Goal: Task Accomplishment & Management: Use online tool/utility

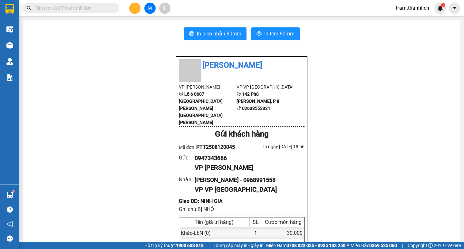
click at [82, 11] on input "text" at bounding box center [73, 8] width 76 height 7
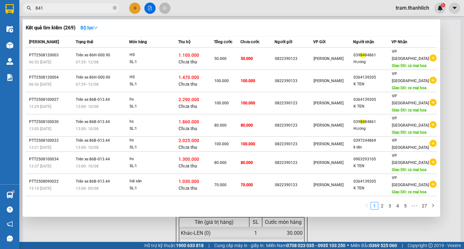
type input "8410"
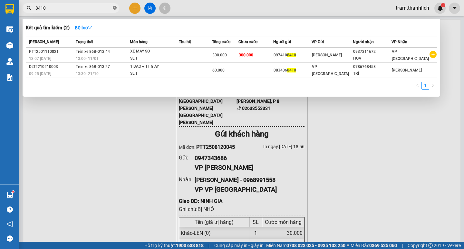
click at [114, 9] on icon "close-circle" at bounding box center [115, 8] width 4 height 4
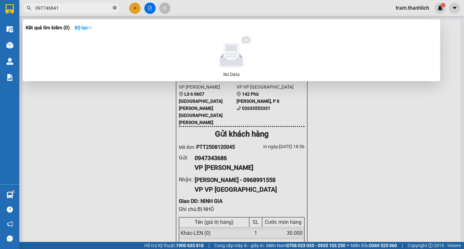
type input "0977468410"
click at [113, 9] on icon "close-circle" at bounding box center [115, 8] width 4 height 4
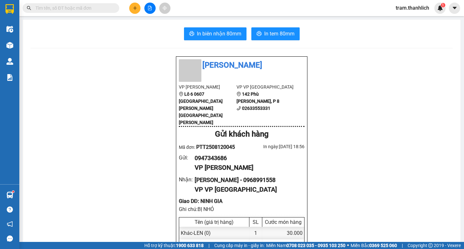
click at [210, 12] on div "Kết quả [PERSON_NAME] ( 0 ) Bộ lọc No Data tram.thanhlich 1" at bounding box center [232, 8] width 464 height 16
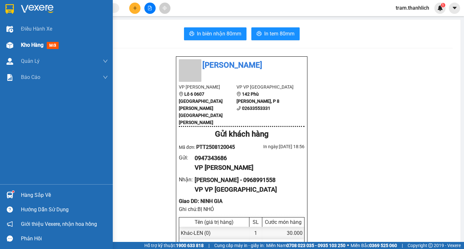
click at [20, 48] on div "Kho hàng mới" at bounding box center [56, 45] width 113 height 16
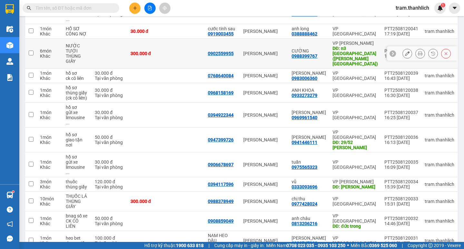
scroll to position [235, 0]
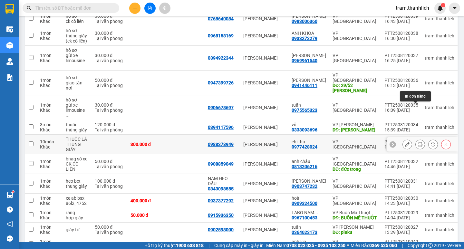
click at [418, 139] on button at bounding box center [420, 144] width 9 height 11
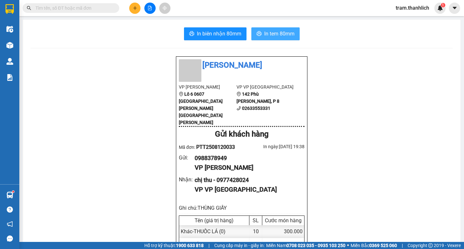
click at [291, 33] on span "In tem 80mm" at bounding box center [279, 34] width 30 height 8
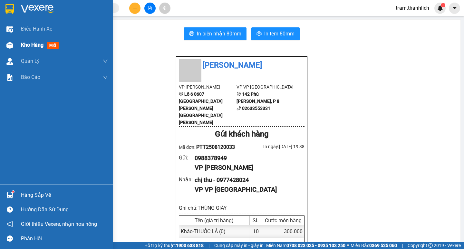
click at [16, 51] on div "Kho hàng mới" at bounding box center [56, 45] width 113 height 16
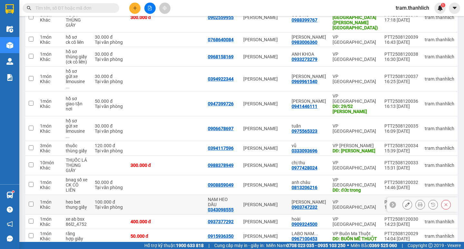
scroll to position [203, 0]
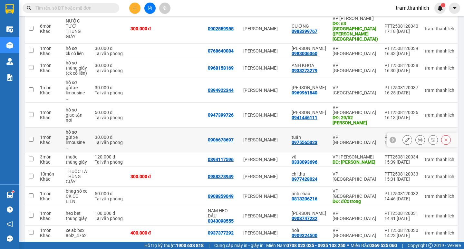
click at [33, 137] on input "checkbox" at bounding box center [31, 139] width 5 height 5
checkbox input "true"
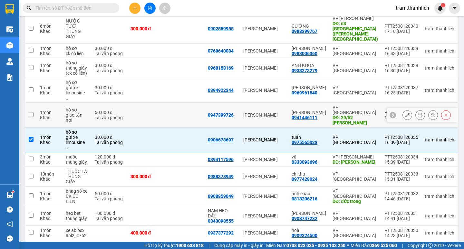
click at [29, 103] on td at bounding box center [31, 115] width 12 height 25
checkbox input "true"
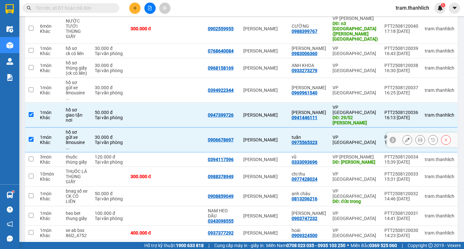
scroll to position [170, 0]
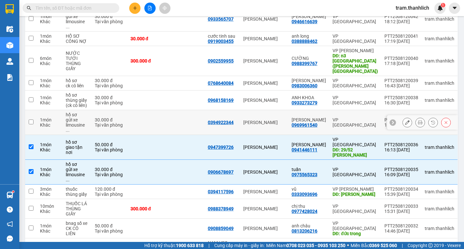
click at [33, 120] on input "checkbox" at bounding box center [31, 122] width 5 height 5
checkbox input "true"
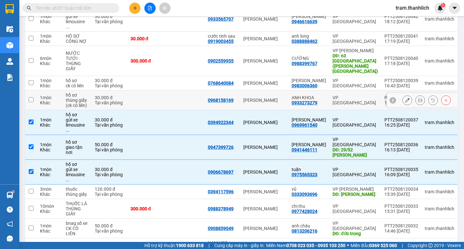
click at [32, 97] on input "checkbox" at bounding box center [31, 99] width 5 height 5
checkbox input "true"
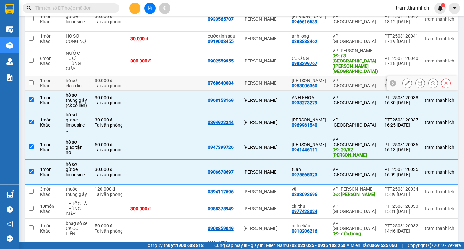
click at [36, 76] on td at bounding box center [31, 83] width 12 height 14
checkbox input "true"
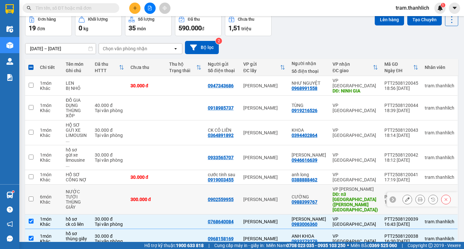
scroll to position [0, 0]
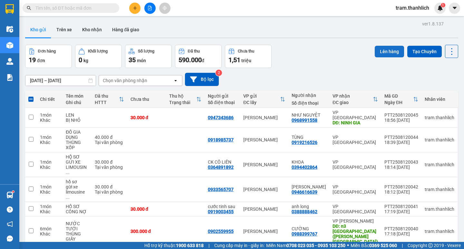
click at [375, 52] on button "Lên hàng" at bounding box center [389, 52] width 29 height 12
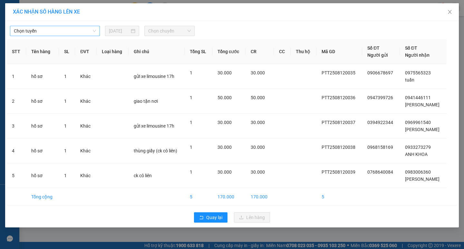
click at [48, 32] on span "Chọn tuyến" at bounding box center [55, 31] width 82 height 10
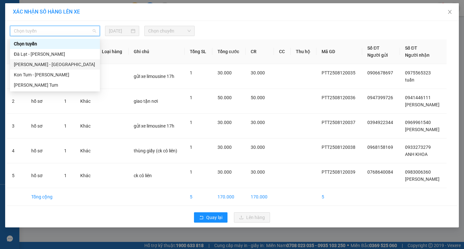
click at [46, 63] on div "[PERSON_NAME] - [GEOGRAPHIC_DATA]" at bounding box center [55, 64] width 82 height 7
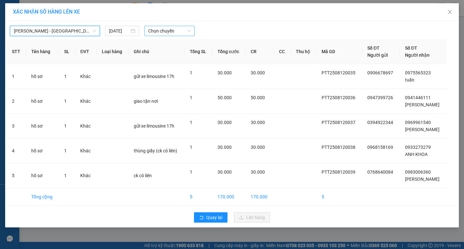
click at [160, 27] on span "Chọn chuyến" at bounding box center [169, 31] width 43 height 10
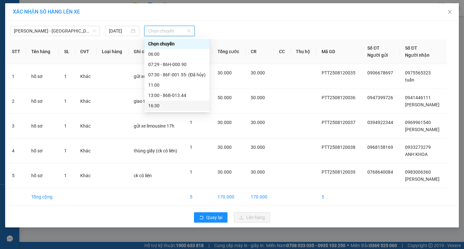
click at [168, 108] on div "16:30" at bounding box center [176, 105] width 57 height 7
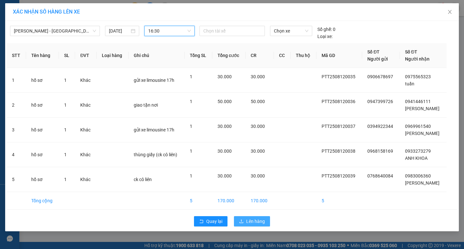
click at [260, 223] on span "Lên hàng" at bounding box center [255, 221] width 19 height 7
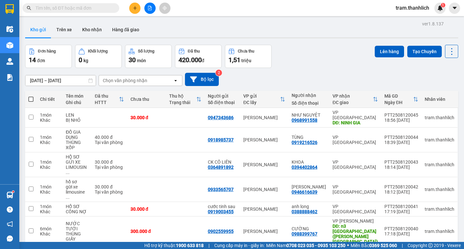
click at [50, 10] on input "text" at bounding box center [73, 8] width 76 height 7
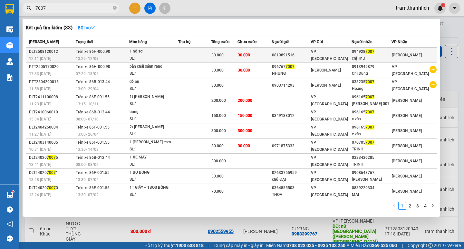
type input "7007"
click at [185, 53] on td at bounding box center [194, 55] width 33 height 15
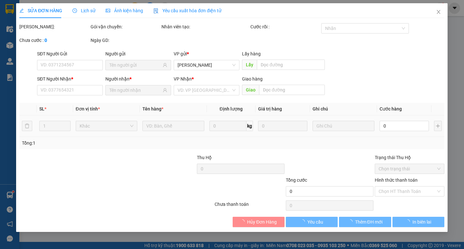
type input "0819891516"
type input "0949287007"
type input "chị Thư"
type input "30.000"
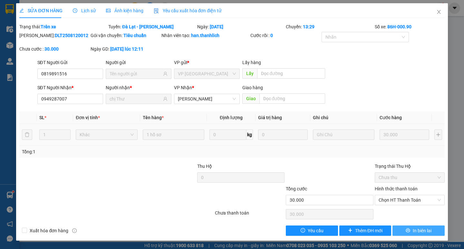
click at [417, 235] on button "In biên lai" at bounding box center [418, 231] width 52 height 10
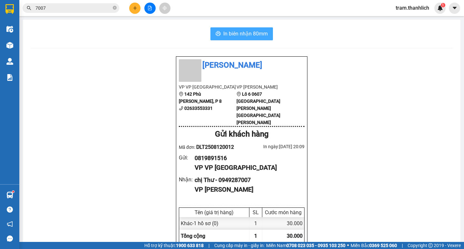
click at [227, 36] on span "In biên nhận 80mm" at bounding box center [245, 34] width 44 height 8
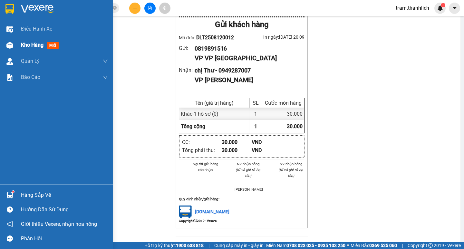
click at [33, 45] on span "Kho hàng" at bounding box center [32, 45] width 23 height 6
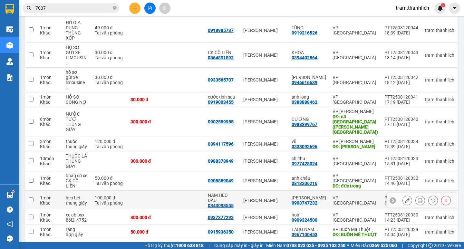
scroll to position [142, 0]
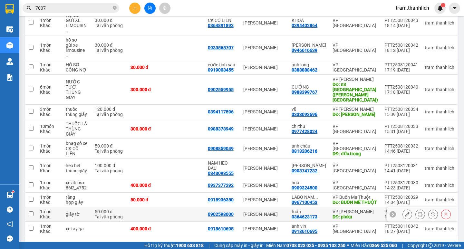
click at [34, 207] on td at bounding box center [31, 214] width 12 height 14
checkbox input "true"
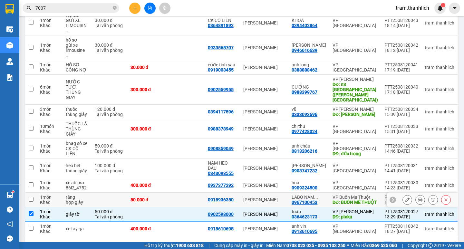
click at [33, 197] on input "checkbox" at bounding box center [31, 199] width 5 height 5
checkbox input "true"
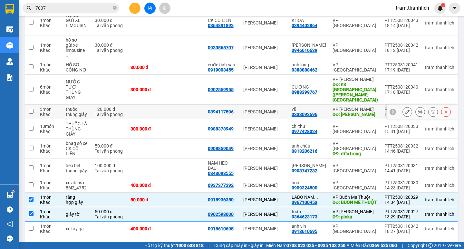
click at [34, 105] on td at bounding box center [31, 112] width 12 height 14
checkbox input "true"
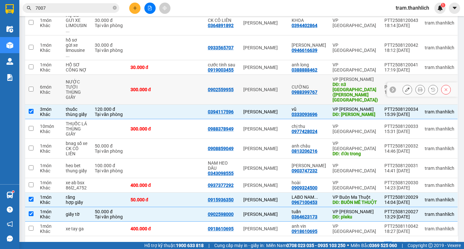
click at [32, 87] on input "checkbox" at bounding box center [31, 89] width 5 height 5
checkbox input "true"
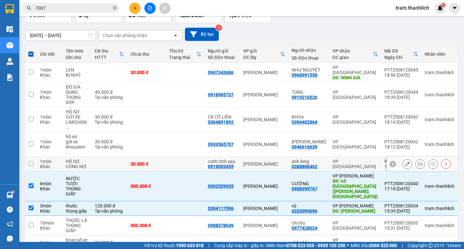
scroll to position [0, 0]
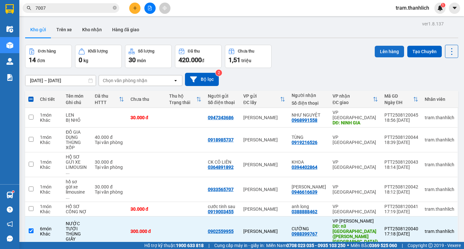
click at [391, 48] on button "Lên hàng" at bounding box center [389, 52] width 29 height 12
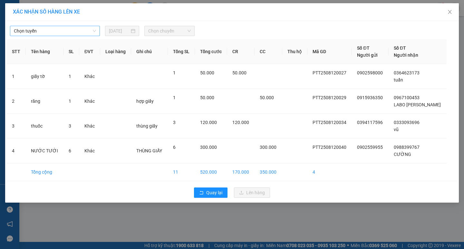
click at [73, 29] on span "Chọn tuyến" at bounding box center [55, 31] width 82 height 10
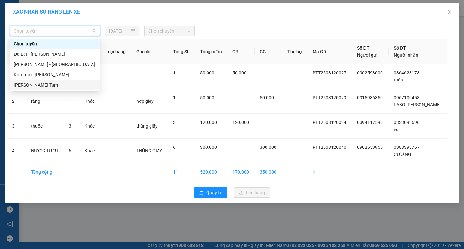
click at [48, 84] on div "[PERSON_NAME] Tum" at bounding box center [55, 85] width 82 height 7
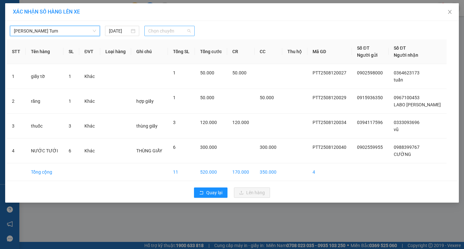
click at [157, 32] on span "Chọn chuyến" at bounding box center [169, 31] width 43 height 10
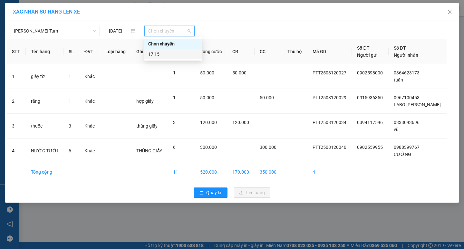
click at [160, 55] on div "17:15" at bounding box center [173, 54] width 50 height 7
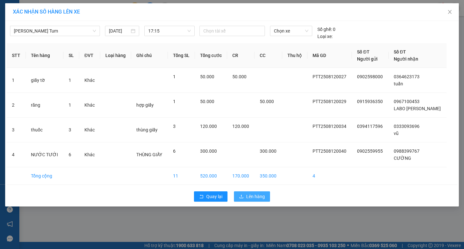
click at [255, 198] on span "Lên hàng" at bounding box center [255, 196] width 19 height 7
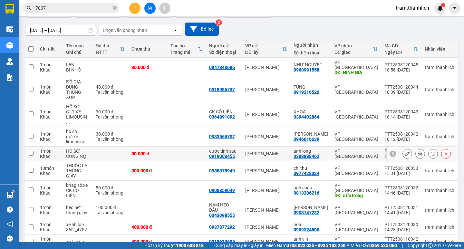
scroll to position [68, 0]
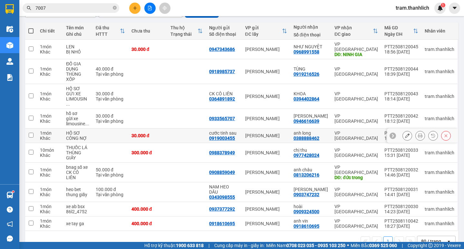
click at [29, 133] on input "checkbox" at bounding box center [31, 135] width 5 height 5
checkbox input "true"
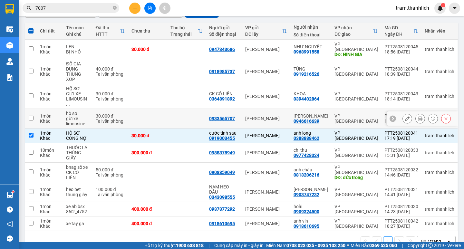
click at [30, 111] on td at bounding box center [31, 119] width 12 height 20
checkbox input "true"
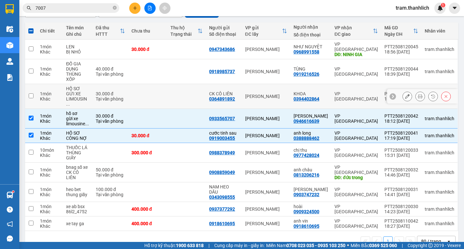
click at [36, 85] on td at bounding box center [31, 96] width 12 height 25
checkbox input "true"
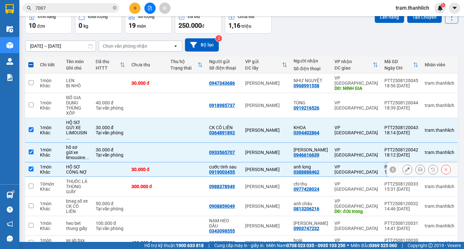
scroll to position [0, 0]
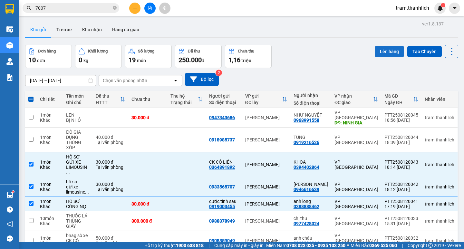
click at [377, 53] on button "Lên hàng" at bounding box center [389, 52] width 29 height 12
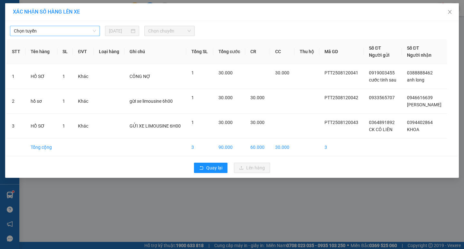
click at [54, 32] on span "Chọn tuyến" at bounding box center [55, 31] width 82 height 10
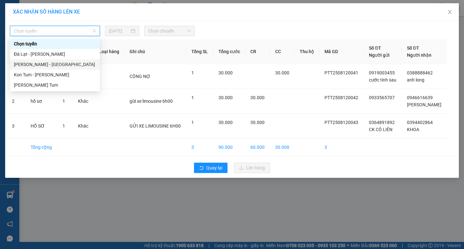
click at [47, 64] on div "[PERSON_NAME] - [GEOGRAPHIC_DATA]" at bounding box center [55, 64] width 82 height 7
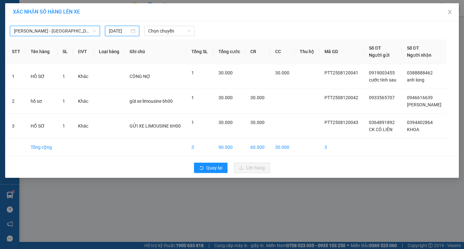
click at [129, 32] on input "[DATE]" at bounding box center [119, 30] width 21 height 7
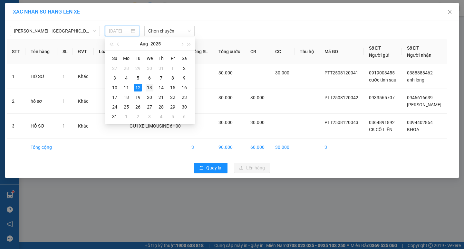
click at [148, 86] on div "13" at bounding box center [150, 88] width 8 height 8
type input "[DATE]"
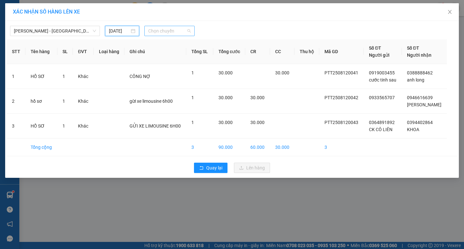
click at [178, 33] on span "Chọn chuyến" at bounding box center [169, 31] width 43 height 10
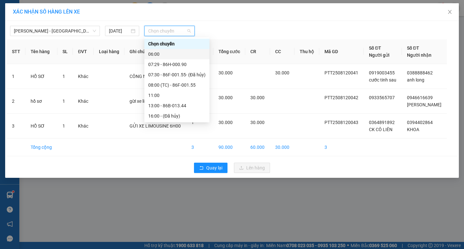
click at [178, 57] on div "06:00" at bounding box center [176, 54] width 57 height 7
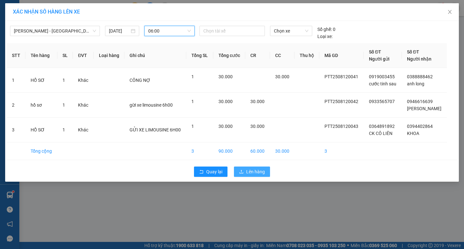
click at [256, 173] on span "Lên hàng" at bounding box center [255, 171] width 19 height 7
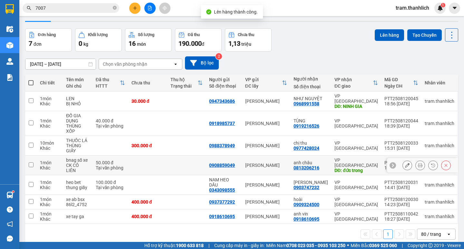
scroll to position [30, 0]
